Goal: Information Seeking & Learning: Learn about a topic

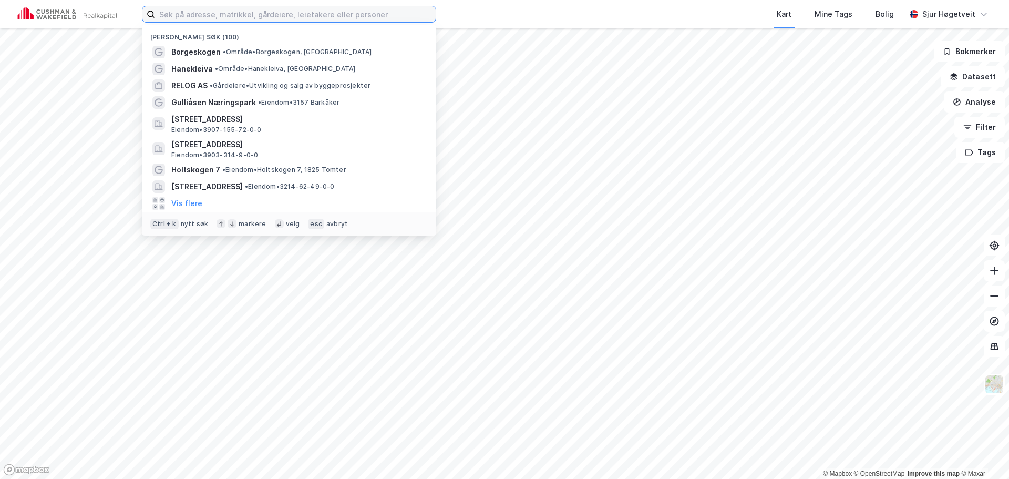
click at [297, 8] on input at bounding box center [295, 14] width 281 height 16
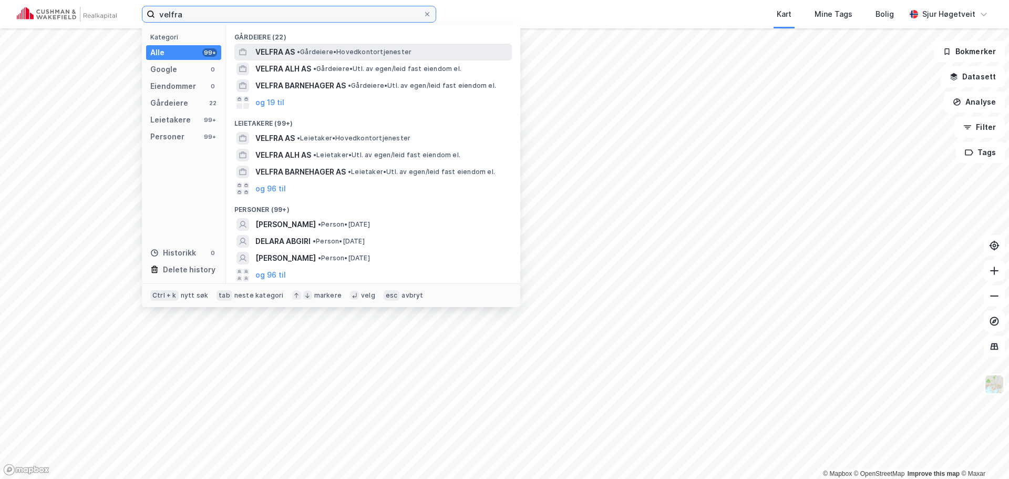
type input "velfra"
click at [400, 53] on span "• Gårdeiere • Hovedkontortjenester" at bounding box center [354, 52] width 115 height 8
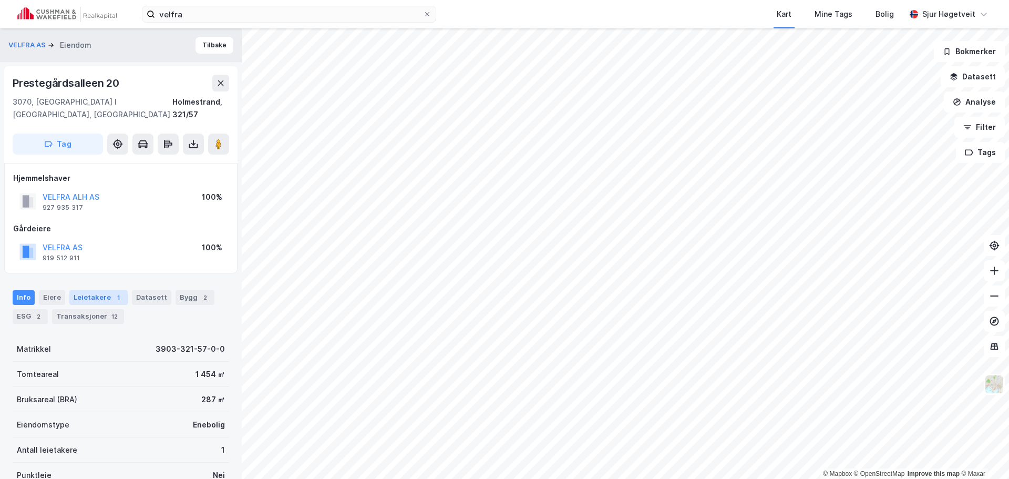
click at [106, 290] on div "Leietakere 1" at bounding box center [98, 297] width 58 height 15
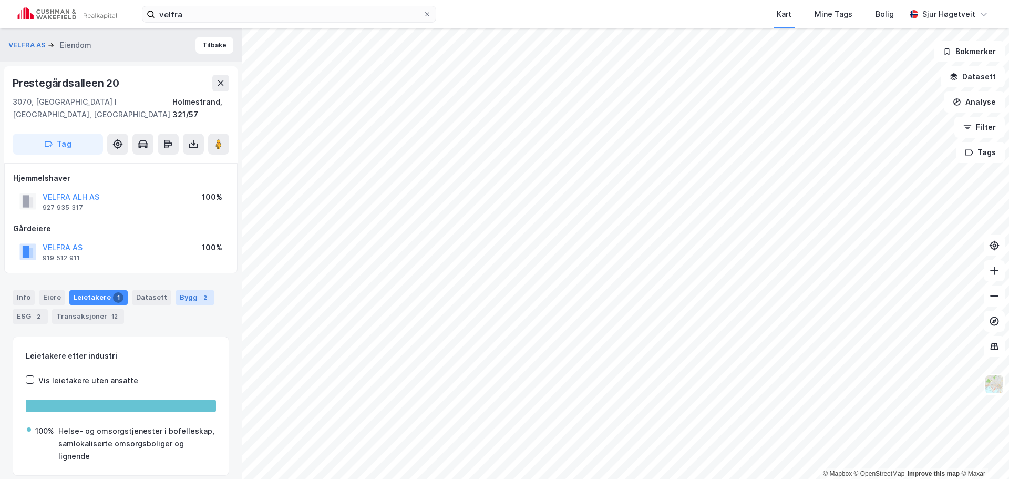
click at [193, 291] on div "Bygg 2" at bounding box center [194, 297] width 39 height 15
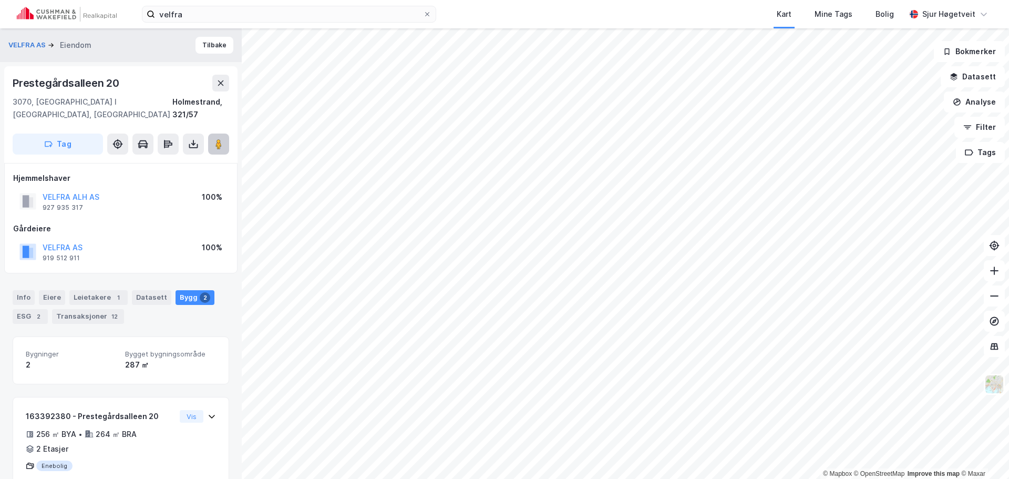
click at [219, 139] on image at bounding box center [218, 144] width 6 height 11
